Goal: Task Accomplishment & Management: Manage account settings

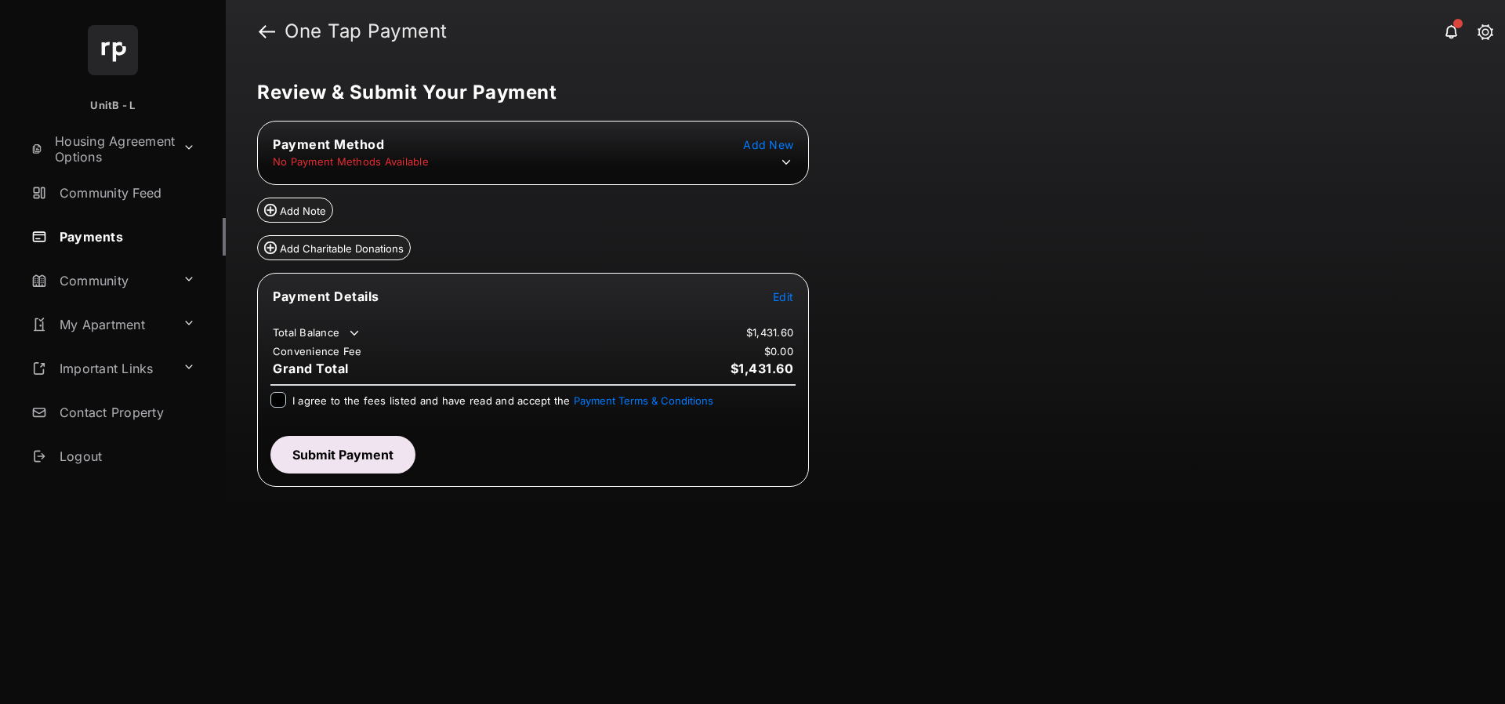
click at [779, 161] on icon at bounding box center [786, 162] width 14 height 14
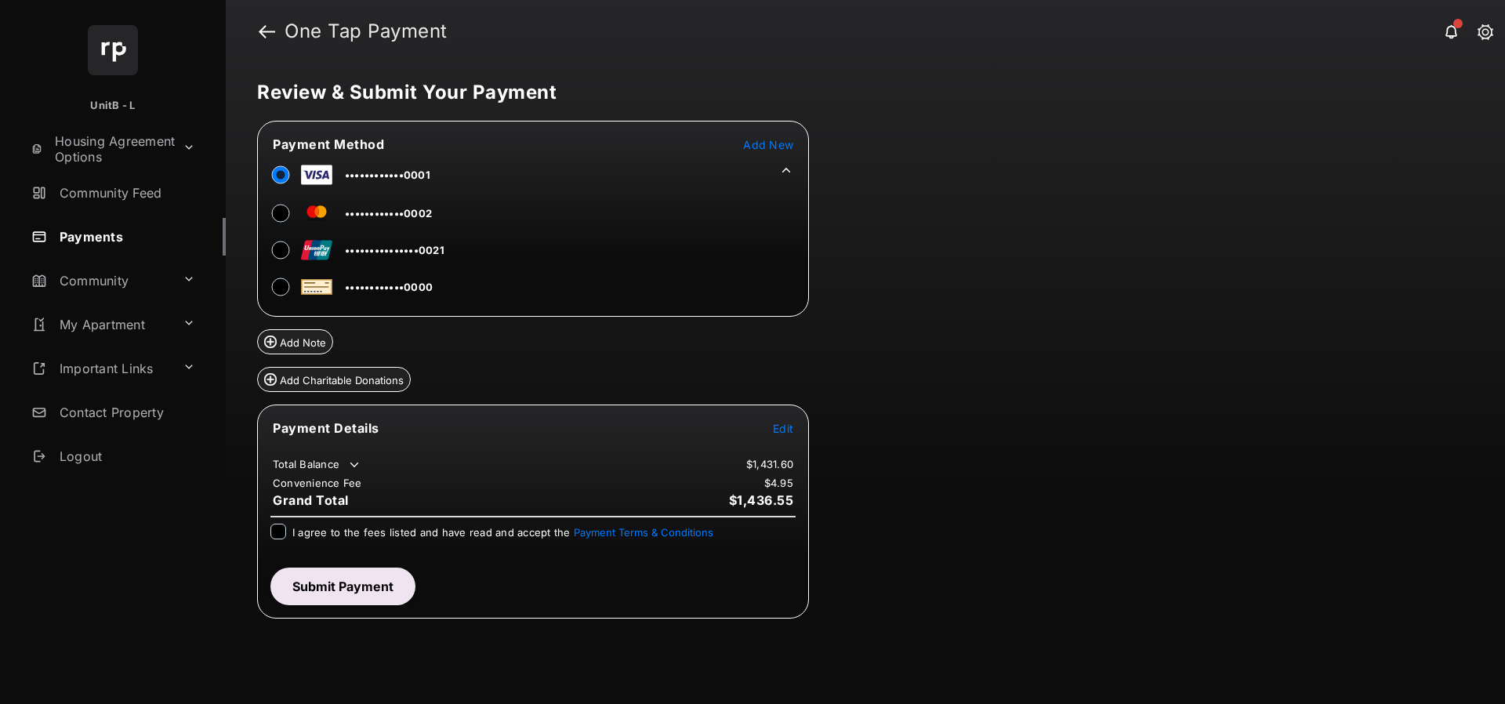
click at [270, 276] on tr "••••••••••••0000" at bounding box center [352, 283] width 186 height 35
click at [268, 282] on tr "••••••••••••0000" at bounding box center [352, 283] width 186 height 35
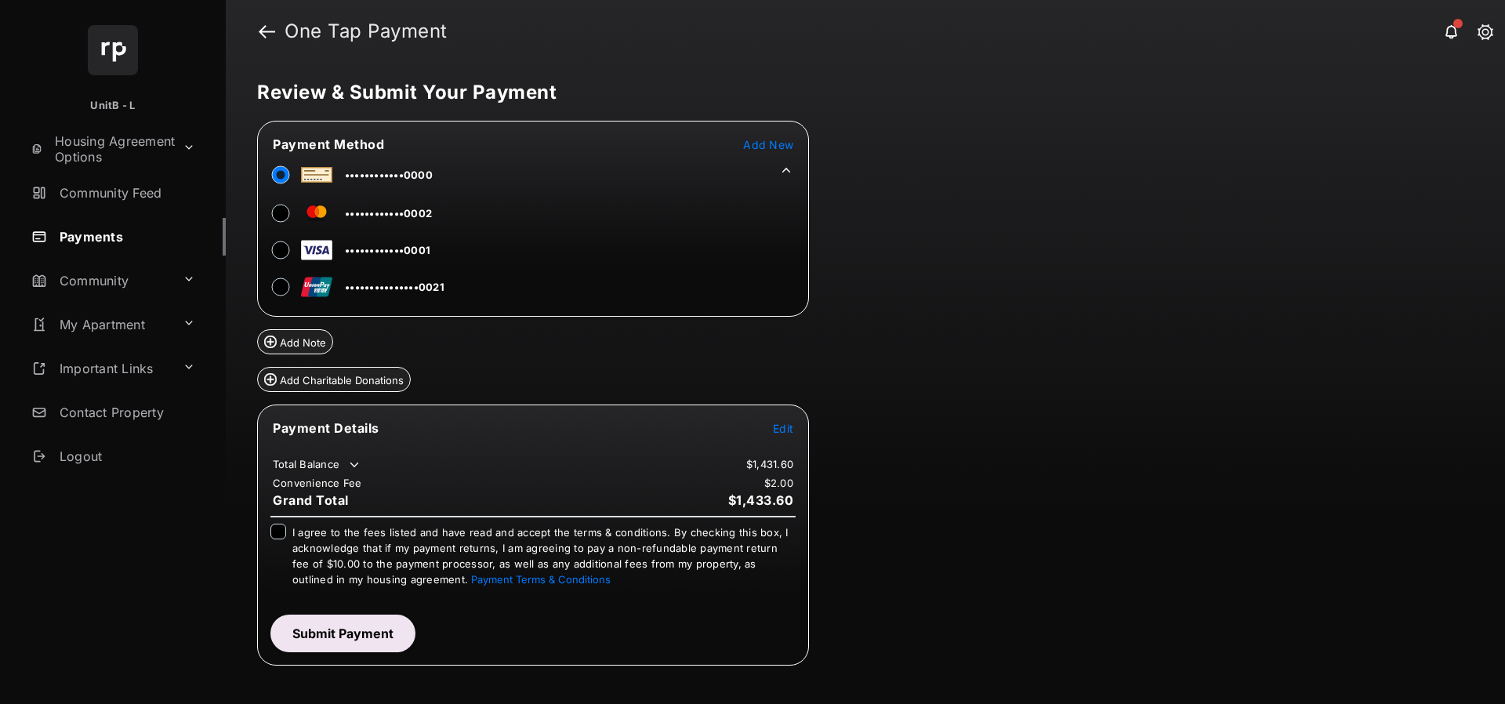
click at [1033, 266] on div "Review & Submit Your Payment Payment Method Add New ••••••••••••0000 ••••••••••…" at bounding box center [865, 383] width 1279 height 641
click at [776, 433] on span "Edit" at bounding box center [783, 428] width 20 height 13
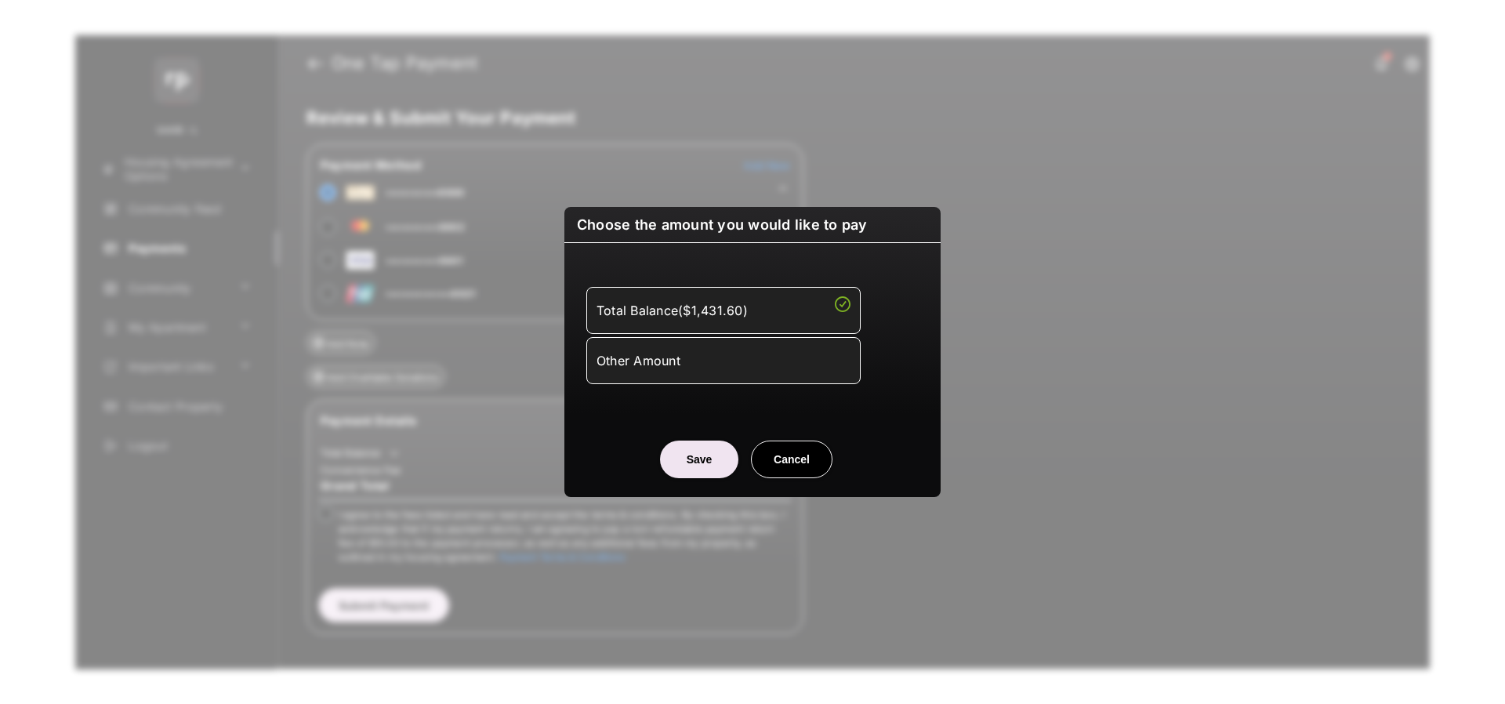
click at [777, 457] on button "Cancel" at bounding box center [792, 459] width 82 height 38
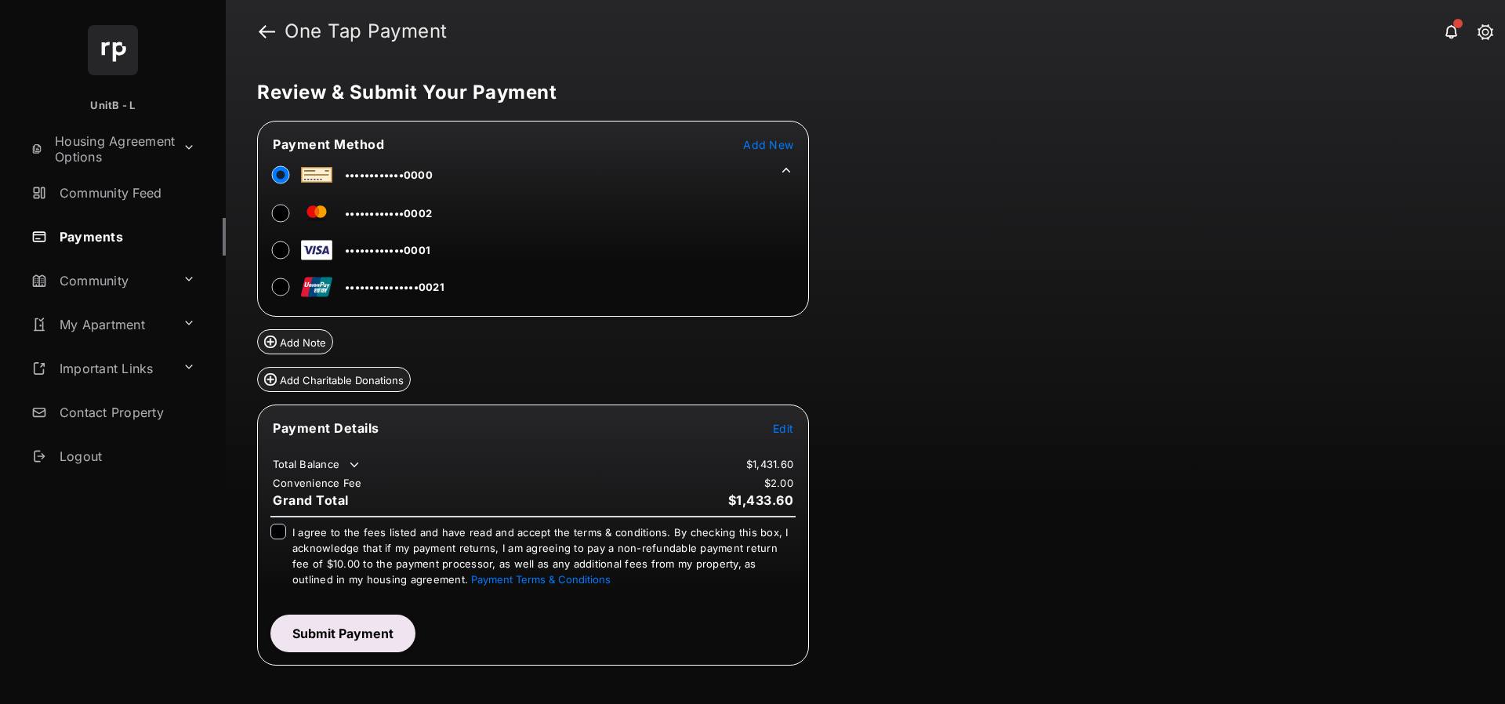
click at [83, 242] on link "Payments" at bounding box center [125, 237] width 201 height 38
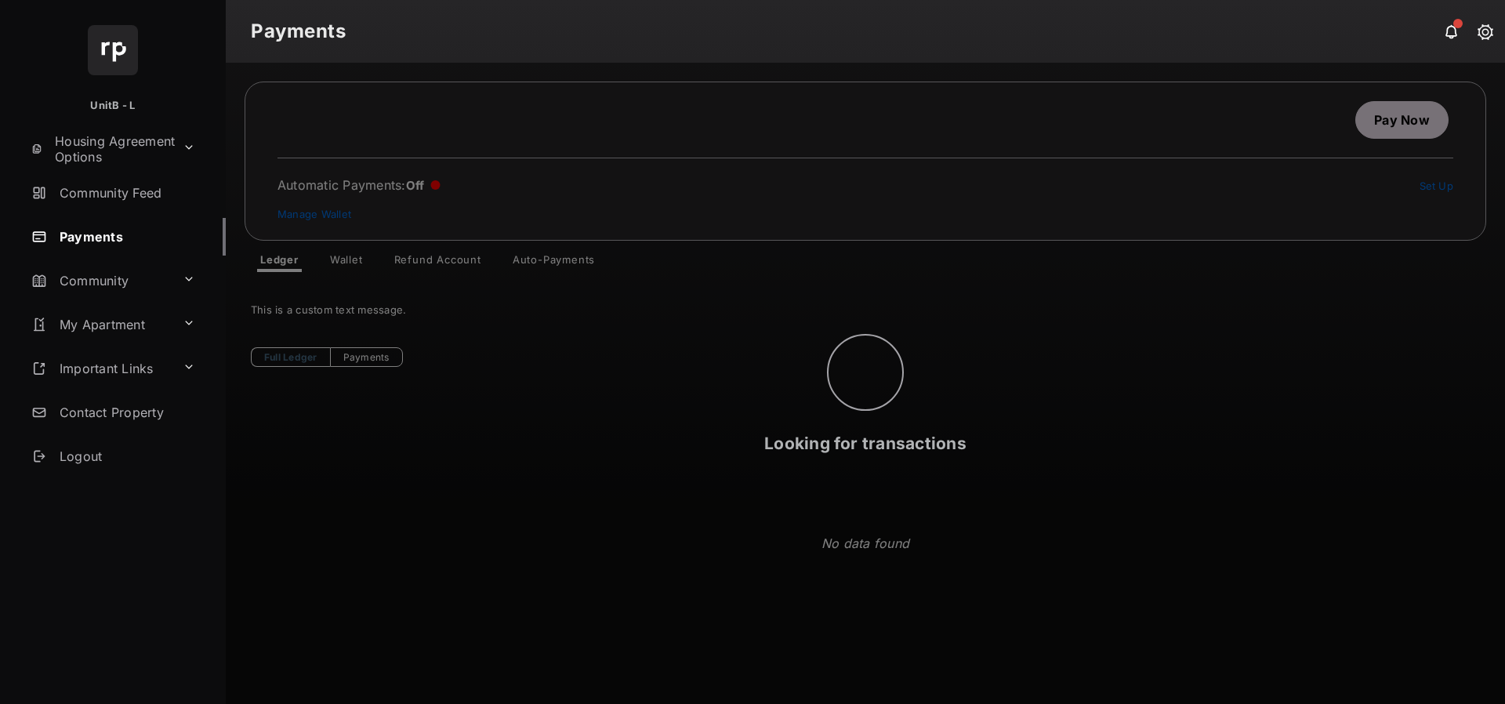
click at [432, 255] on div "Looking for transactions" at bounding box center [865, 383] width 1279 height 641
click at [439, 262] on div "Looking for transactions" at bounding box center [865, 383] width 1279 height 641
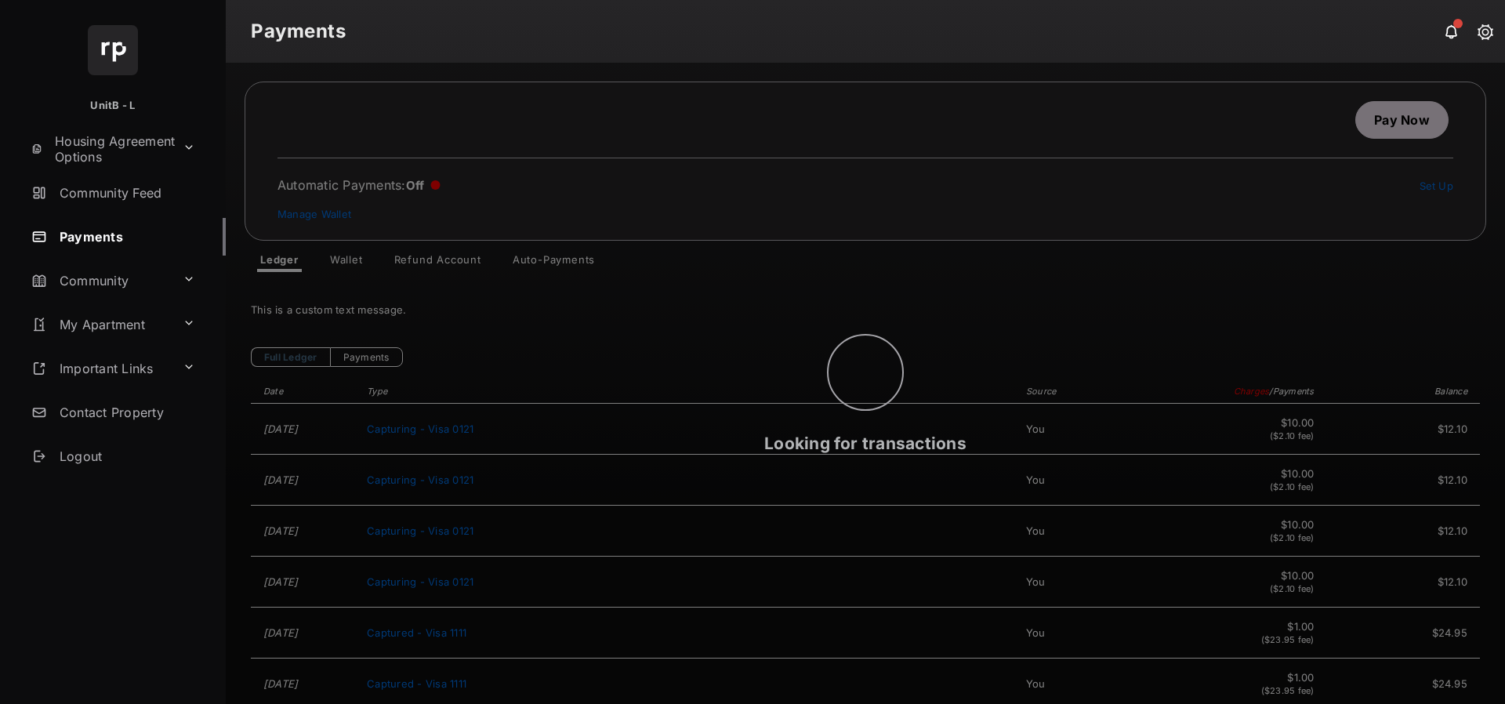
click at [434, 263] on div "Looking for transactions" at bounding box center [865, 383] width 1279 height 641
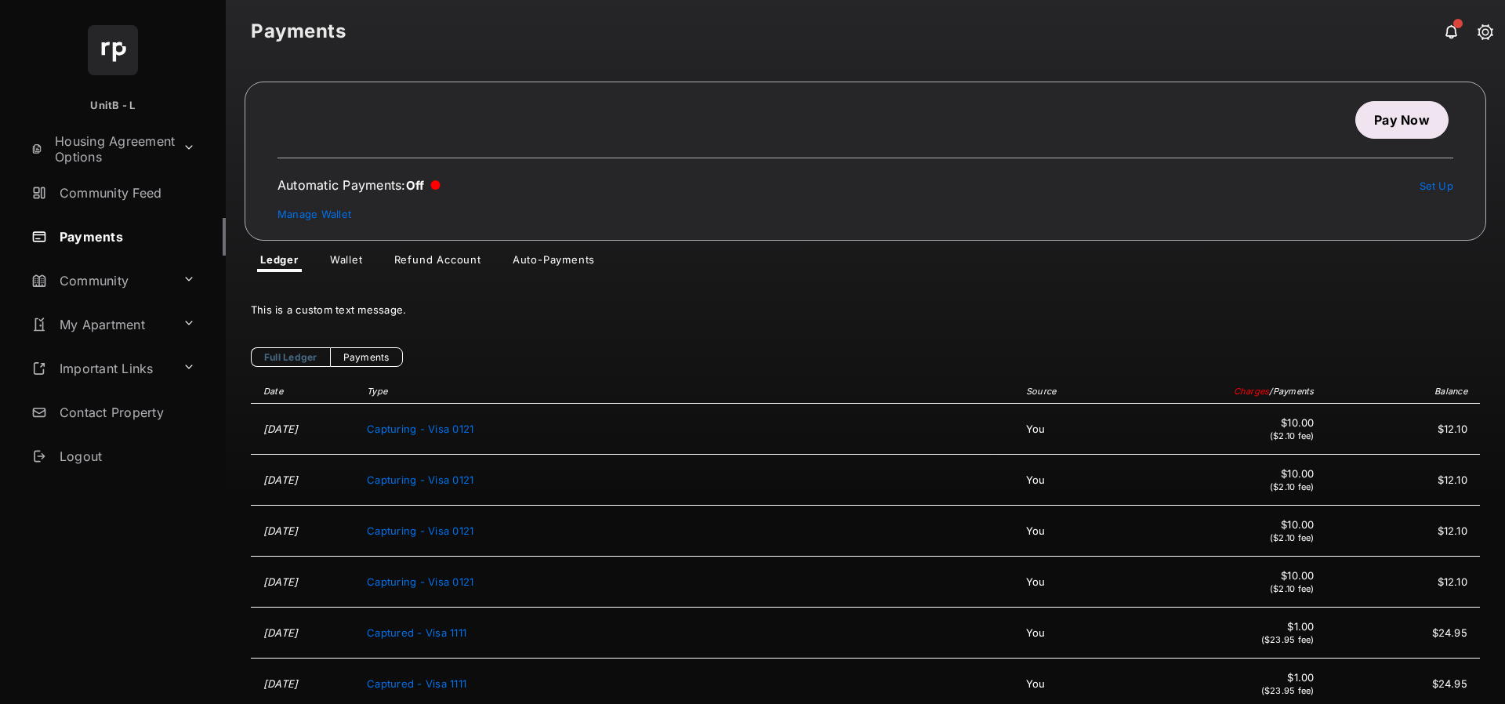
click at [434, 263] on link "Refund Account" at bounding box center [438, 262] width 112 height 19
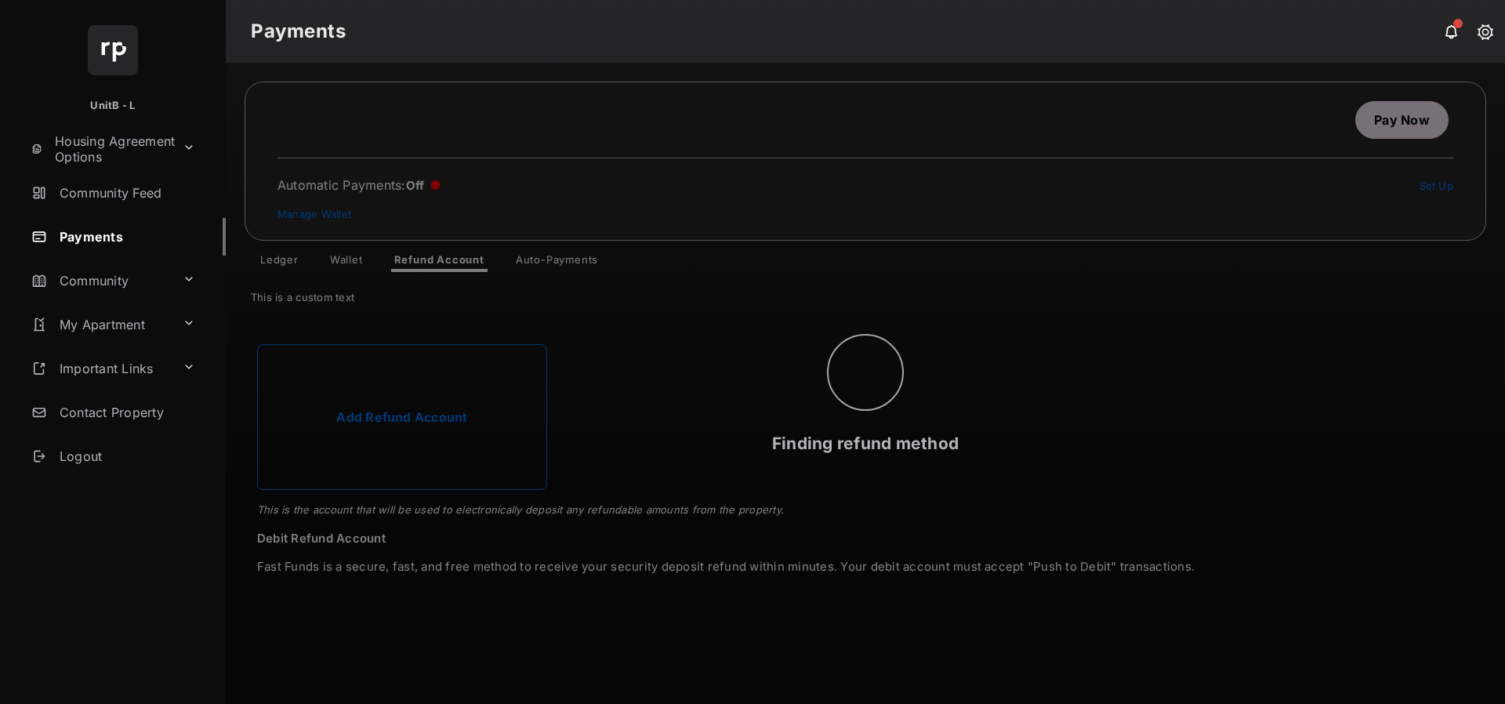
click at [531, 263] on div "Finding refund method" at bounding box center [865, 383] width 1279 height 641
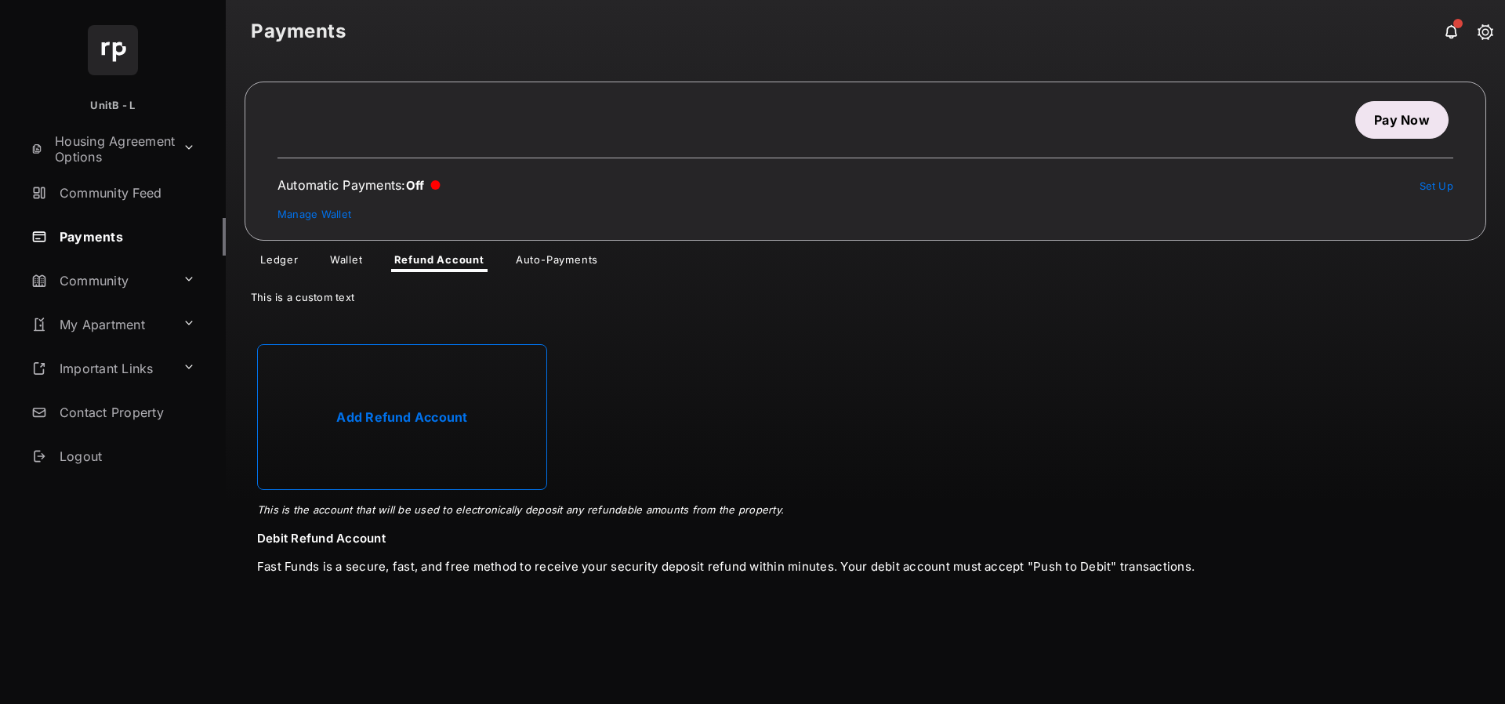
click at [531, 262] on link "Auto-Payments" at bounding box center [556, 262] width 107 height 19
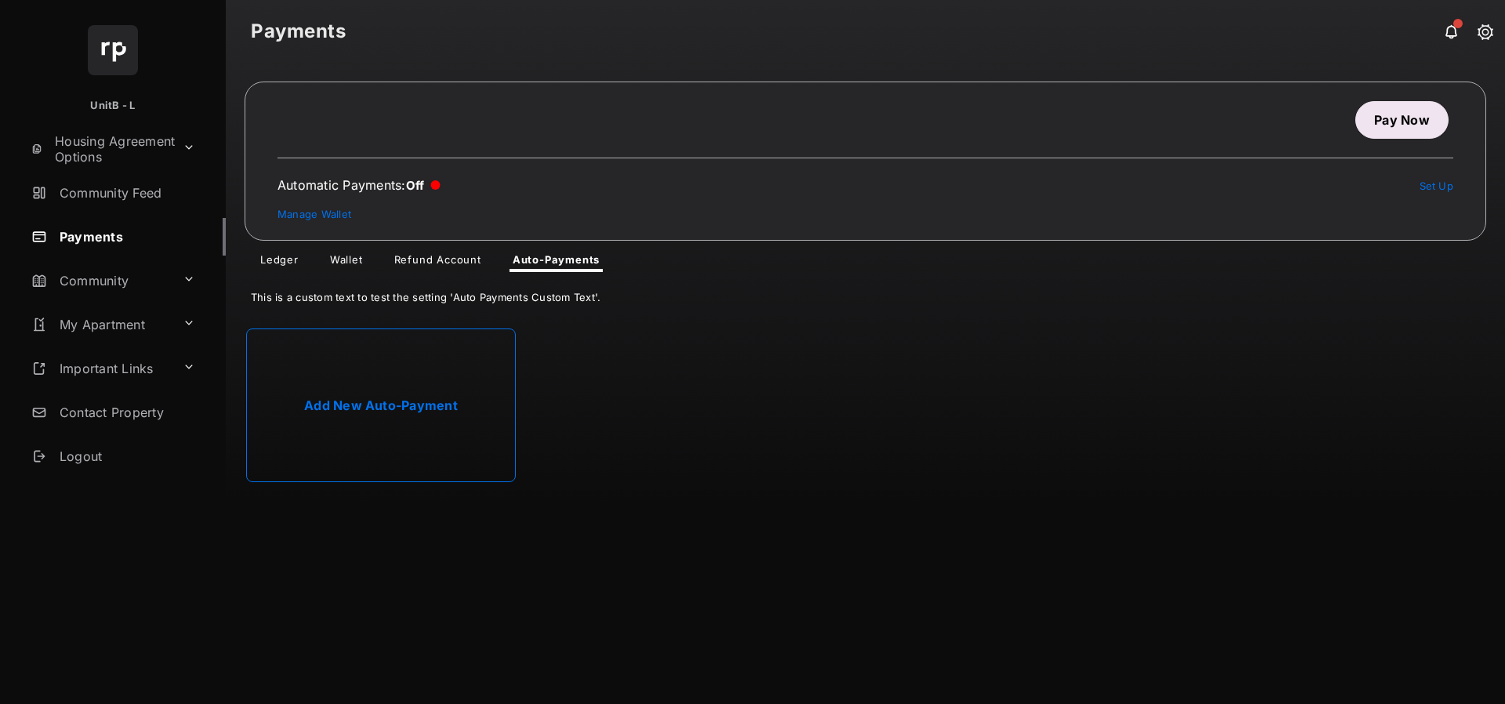
click at [339, 288] on div "This is a custom text to test the setting 'Auto Payments Custom Text'." at bounding box center [865, 294] width 1279 height 44
